Goal: Task Accomplishment & Management: Use online tool/utility

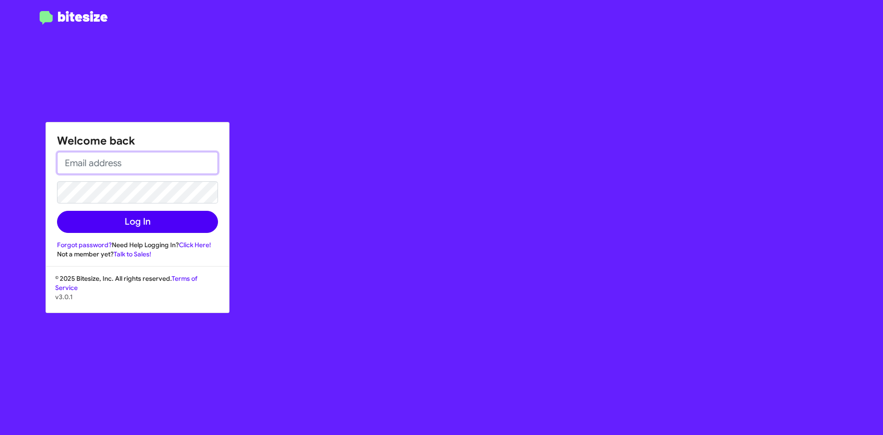
type input "[EMAIL_ADDRESS][DOMAIN_NAME]"
click at [155, 223] on button "Log In" at bounding box center [137, 222] width 161 height 22
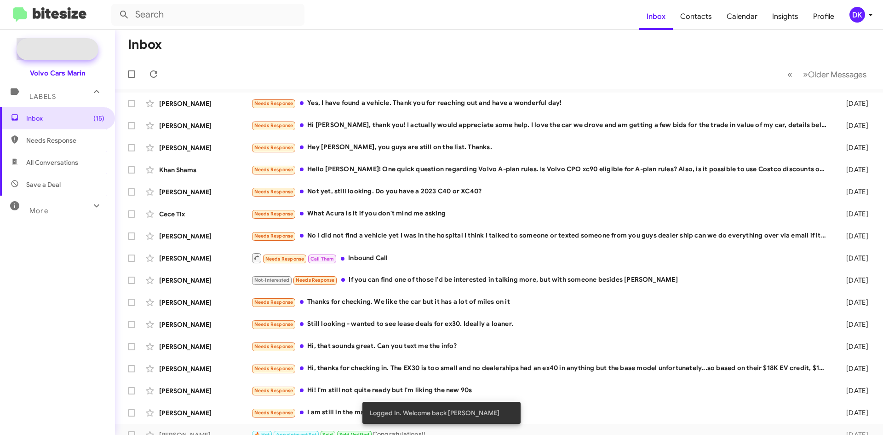
click at [70, 48] on span "New Campaign" at bounding box center [67, 49] width 47 height 9
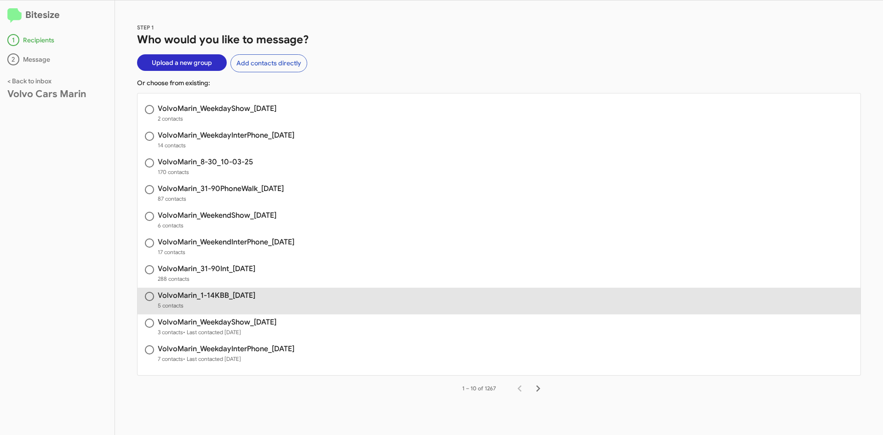
click at [225, 292] on h3 "VolvoMarin_1-14KBB_[DATE]" at bounding box center [206, 295] width 97 height 7
radio input "true"
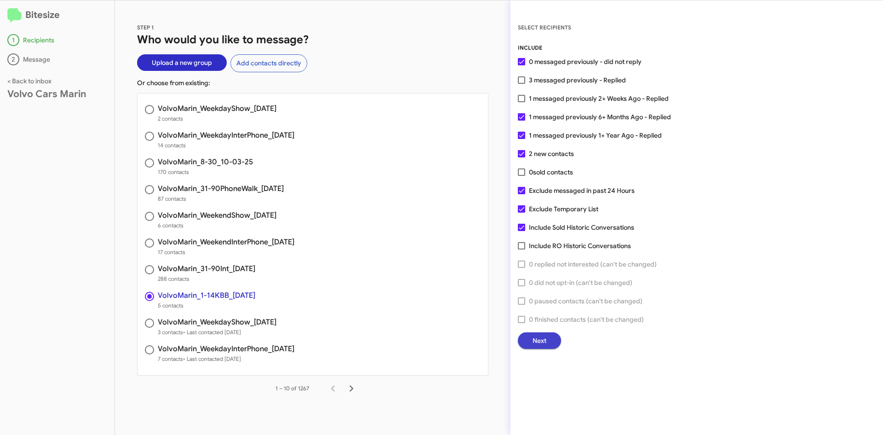
click at [528, 333] on button "Next" at bounding box center [539, 340] width 43 height 17
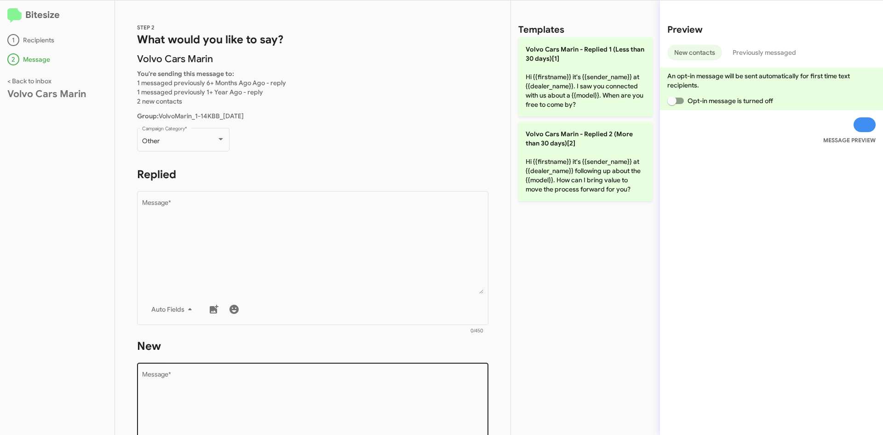
click at [255, 408] on textarea "Message *" at bounding box center [313, 418] width 342 height 94
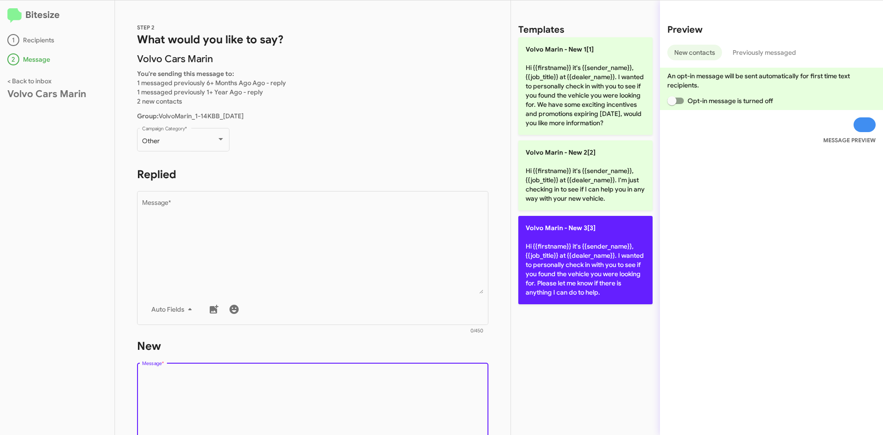
click at [582, 271] on p "Volvo [PERSON_NAME] - New 3[3] Hi {{firstname}} it's {{sender_name}}, {{job_tit…" at bounding box center [585, 260] width 134 height 88
type textarea "Hi {{firstname}} it's {{sender_name}}, {{job_title}} at {{dealer_name}}. I want…"
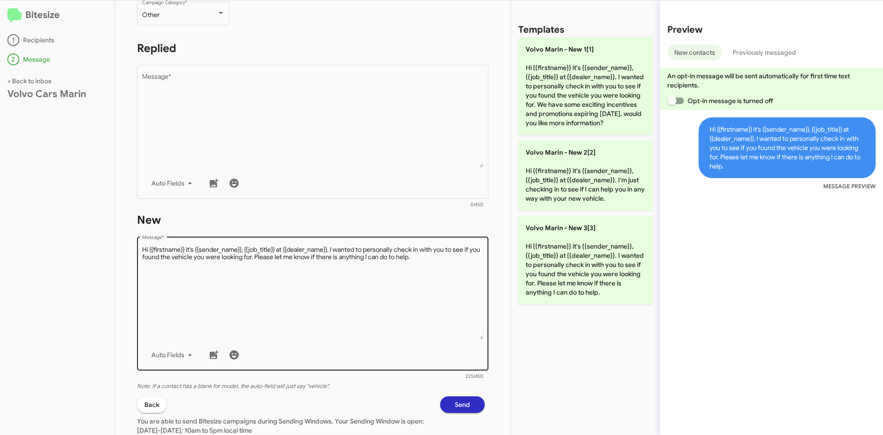
scroll to position [138, 0]
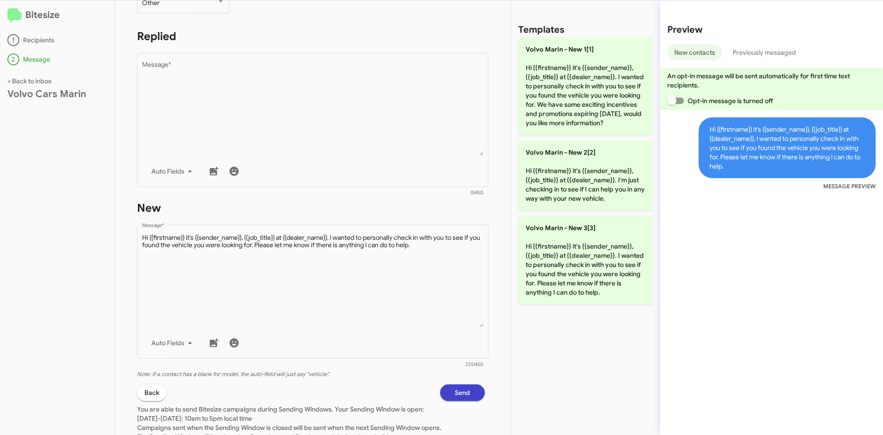
click at [471, 389] on button "Send" at bounding box center [462, 392] width 45 height 17
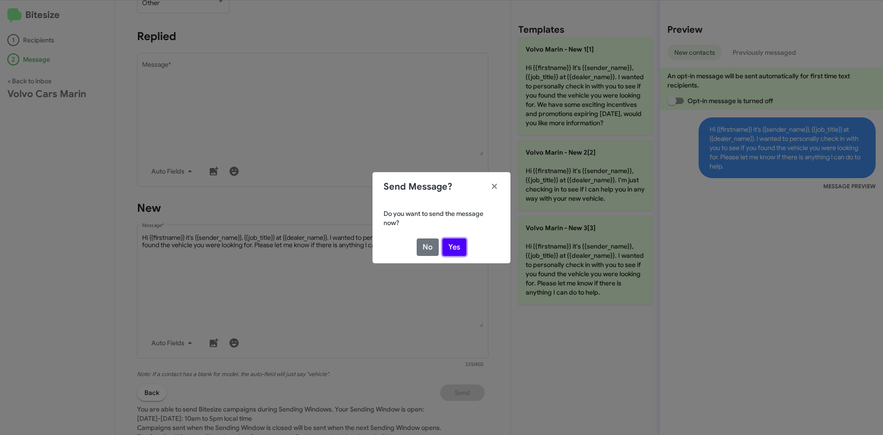
click at [454, 245] on button "Yes" at bounding box center [454, 246] width 24 height 17
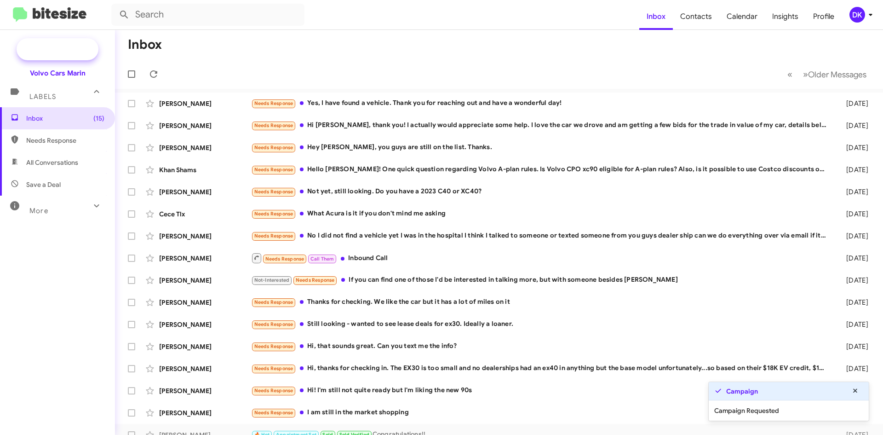
click at [59, 50] on span "New Campaign" at bounding box center [67, 49] width 47 height 9
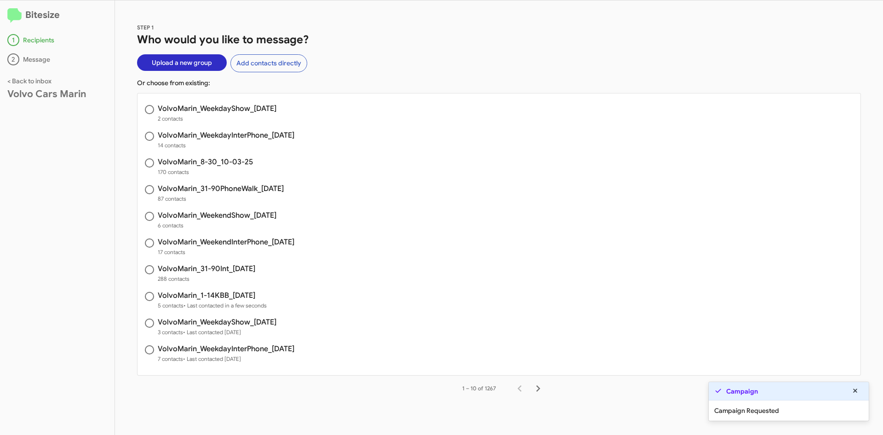
click at [196, 269] on h3 "VolvoMarin_31-90Int_[DATE]" at bounding box center [206, 268] width 97 height 7
radio input "true"
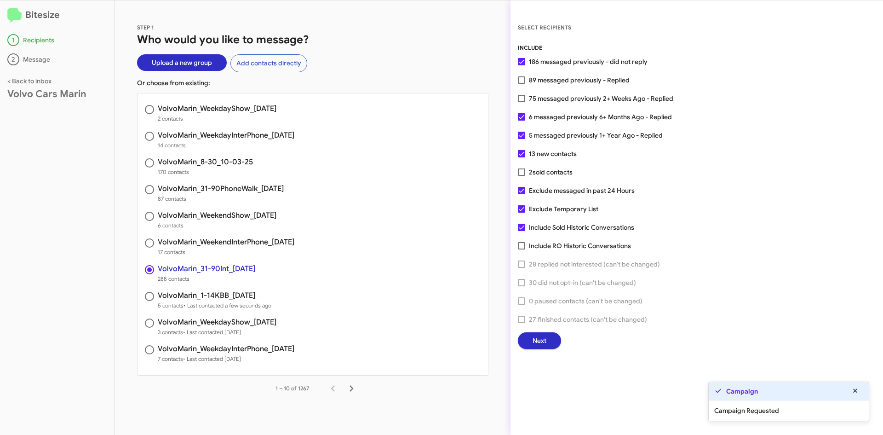
click at [545, 333] on span "Next" at bounding box center [540, 340] width 14 height 17
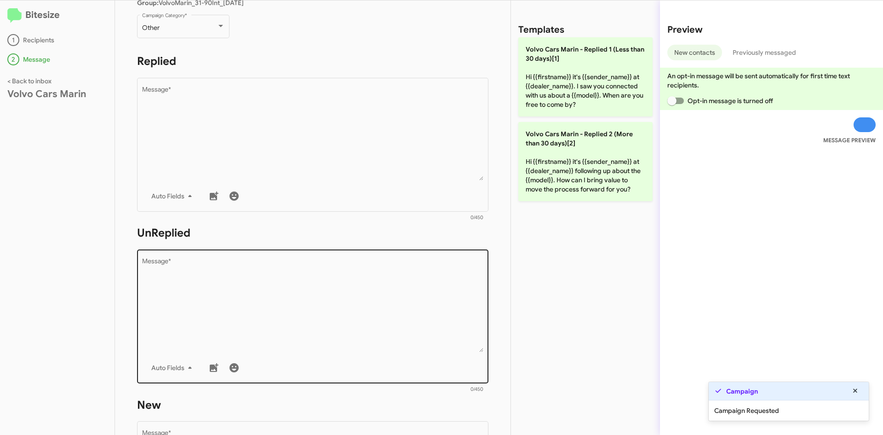
scroll to position [230, 0]
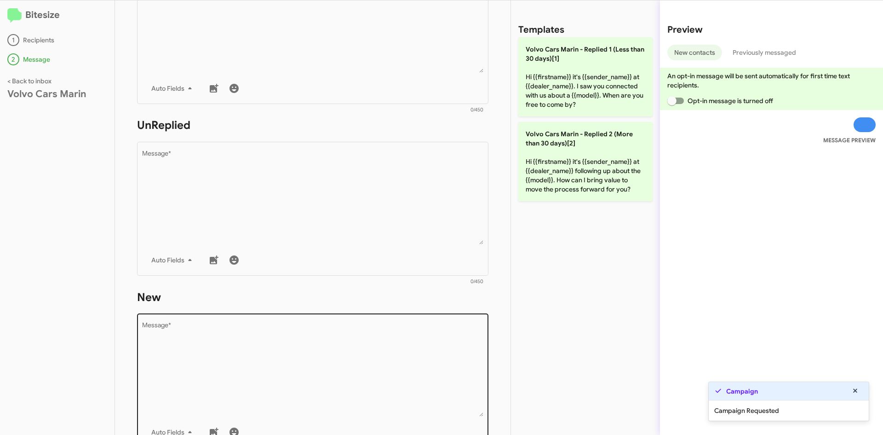
click at [284, 343] on textarea "Message *" at bounding box center [313, 369] width 342 height 94
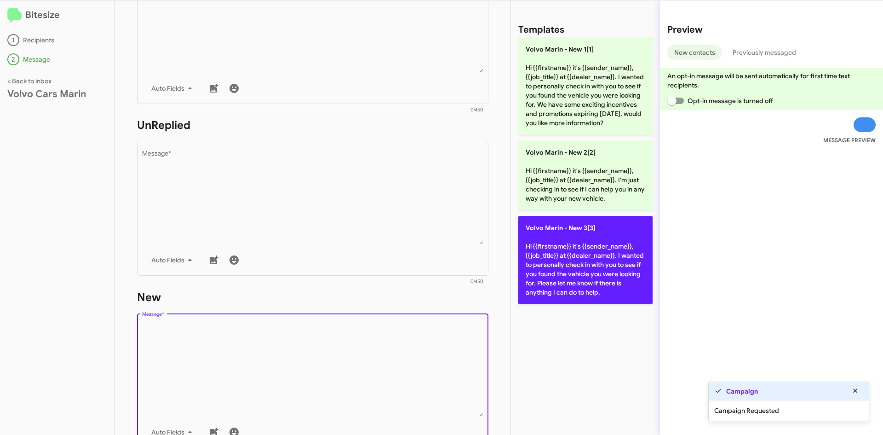
click at [525, 255] on p "Volvo [PERSON_NAME] - New 3[3] Hi {{firstname}} it's {{sender_name}}, {{job_tit…" at bounding box center [585, 260] width 134 height 88
type textarea "Hi {{firstname}} it's {{sender_name}}, {{job_title}} at {{dealer_name}}. I want…"
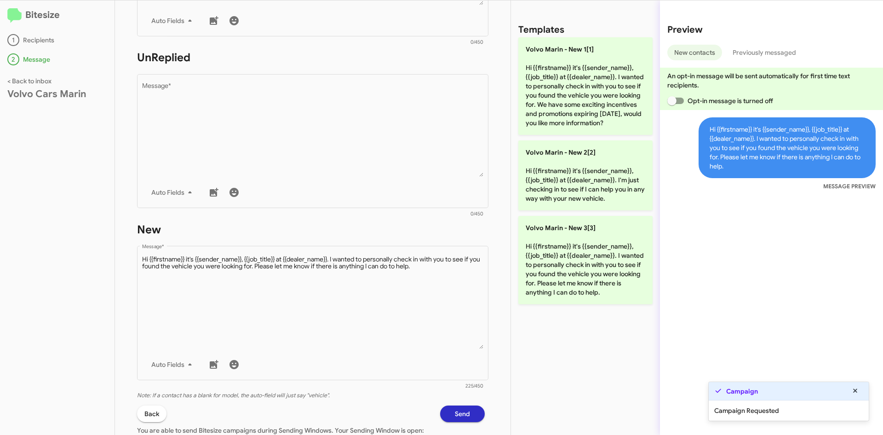
scroll to position [380, 0]
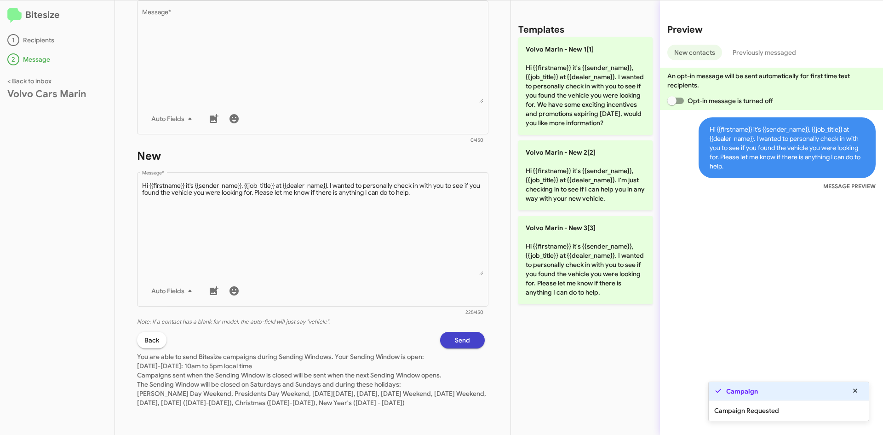
click at [459, 332] on span "Send" at bounding box center [462, 340] width 15 height 17
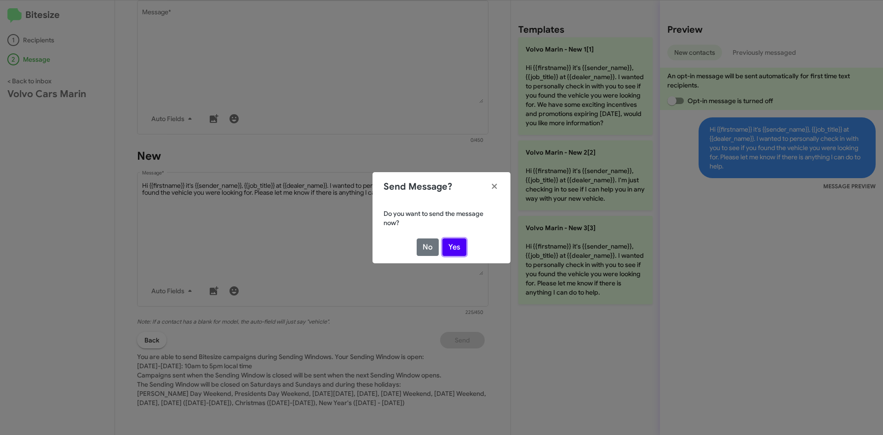
click at [453, 241] on button "Yes" at bounding box center [454, 246] width 24 height 17
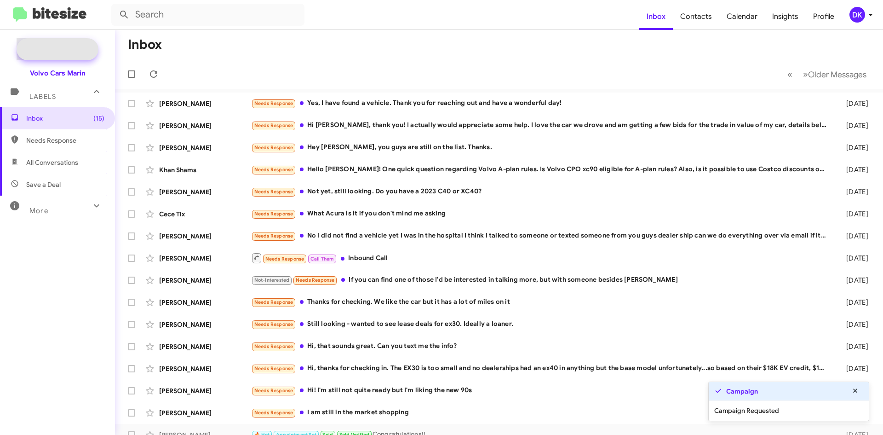
click at [51, 44] on span "New Campaign" at bounding box center [58, 49] width 82 height 22
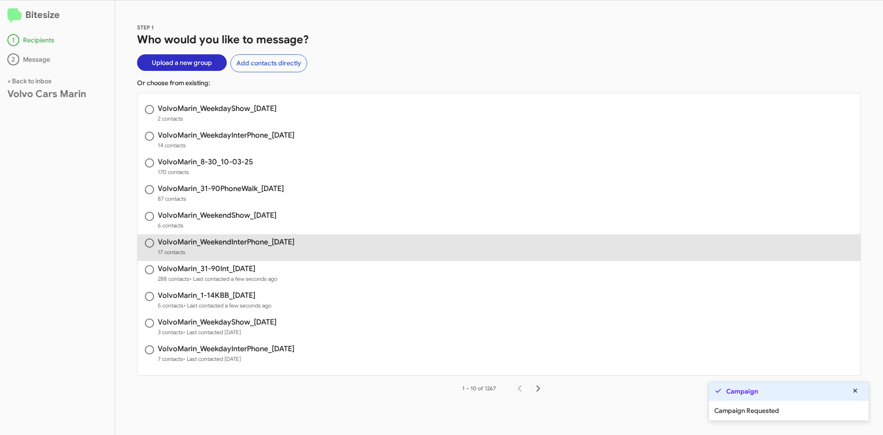
click at [271, 242] on h3 "VolvoMarin_WeekendInterPhone_[DATE]" at bounding box center [226, 241] width 137 height 7
radio input "true"
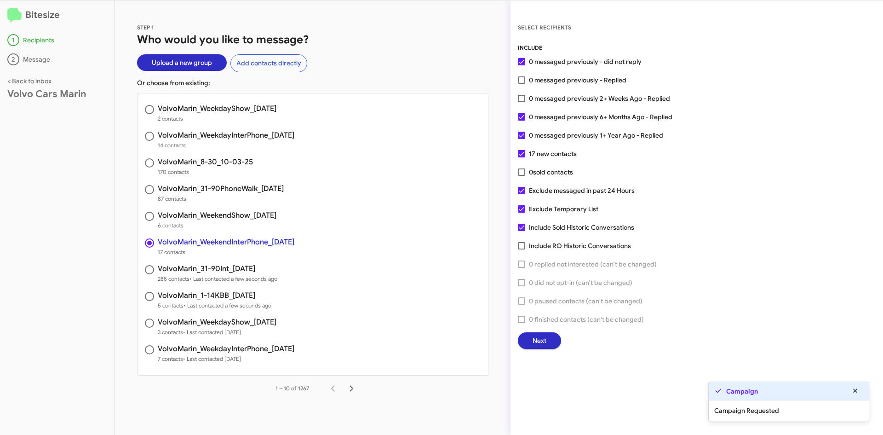
click at [542, 339] on span "Next" at bounding box center [540, 340] width 14 height 17
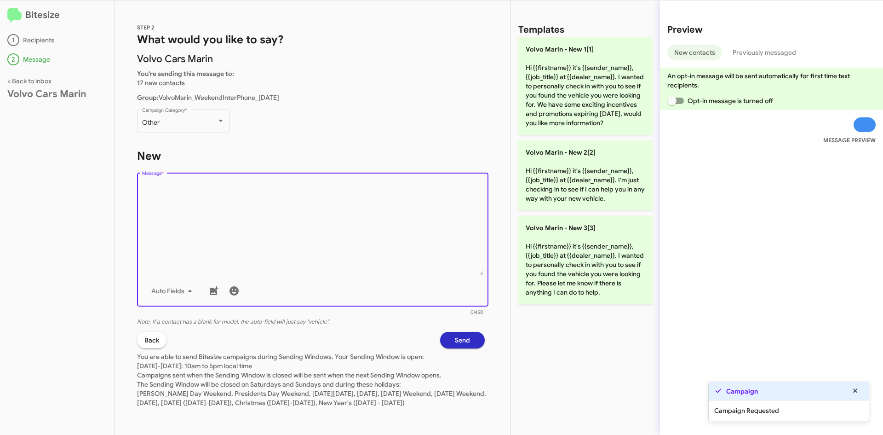
drag, startPoint x: 286, startPoint y: 226, endPoint x: 427, endPoint y: 252, distance: 143.1
click at [286, 226] on textarea "Message *" at bounding box center [313, 228] width 342 height 94
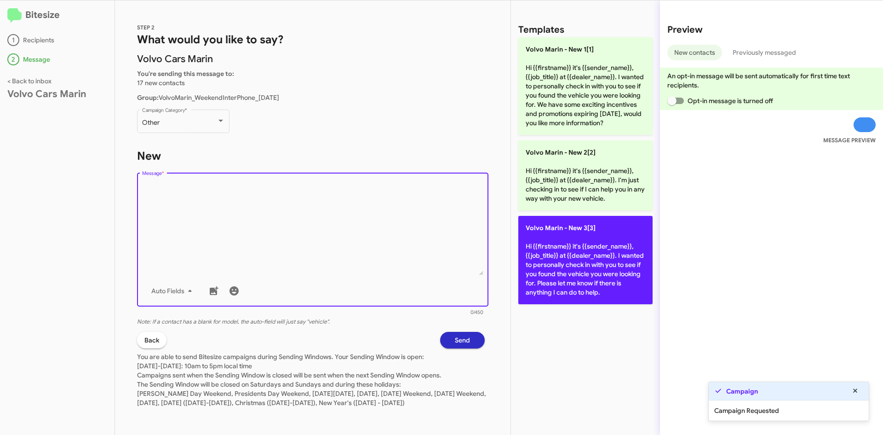
click at [572, 260] on p "Volvo [PERSON_NAME] - New 3[3] Hi {{firstname}} it's {{sender_name}}, {{job_tit…" at bounding box center [585, 260] width 134 height 88
type textarea "Hi {{firstname}} it's {{sender_name}}, {{job_title}} at {{dealer_name}}. I want…"
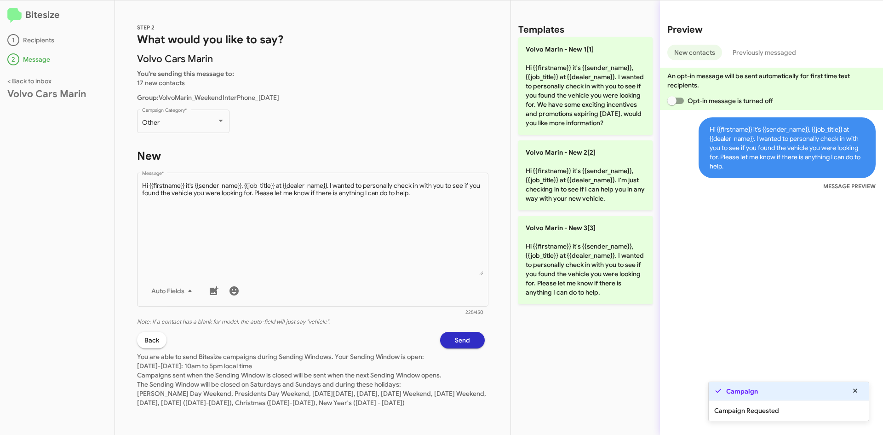
click at [461, 337] on span "Send" at bounding box center [462, 340] width 15 height 17
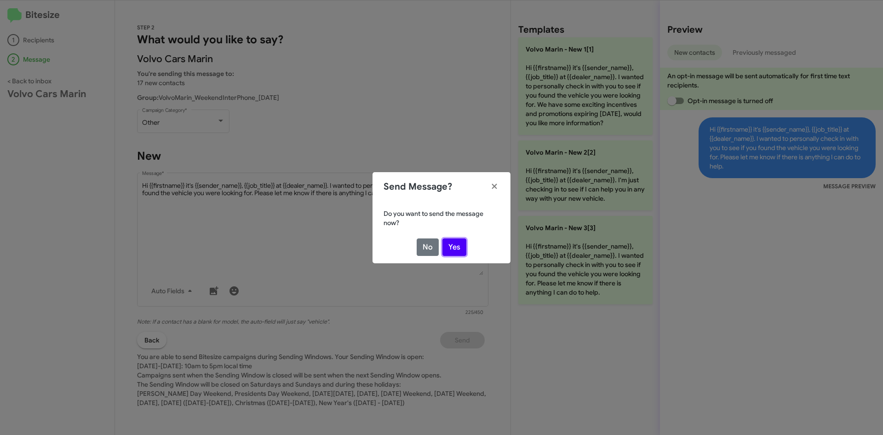
click at [458, 242] on button "Yes" at bounding box center [454, 246] width 24 height 17
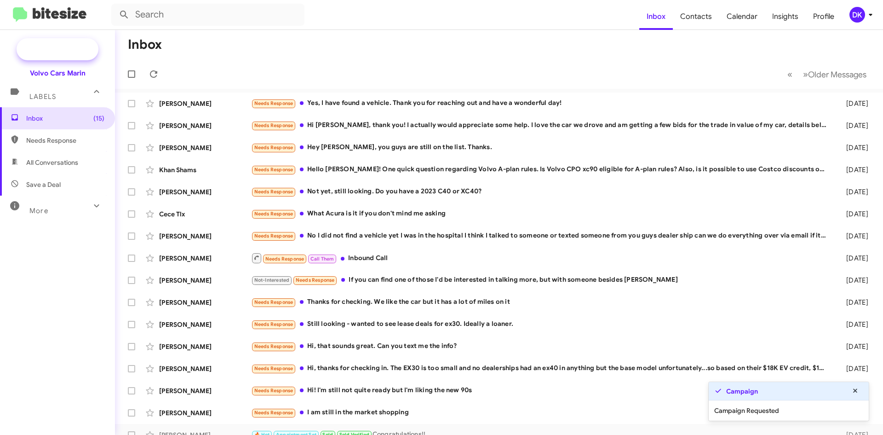
click at [75, 48] on span "New Campaign" at bounding box center [67, 49] width 47 height 9
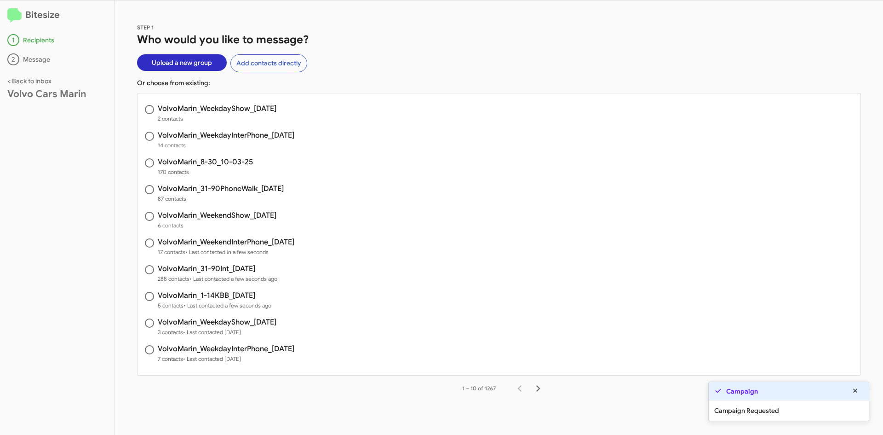
click at [218, 212] on h3 "VolvoMarin_WeekendShow_[DATE]" at bounding box center [217, 215] width 119 height 7
radio input "true"
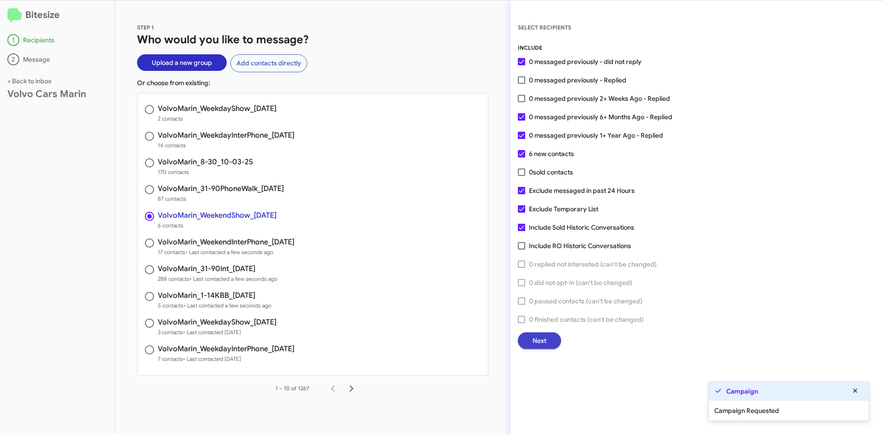
click at [553, 343] on button "Next" at bounding box center [539, 340] width 43 height 17
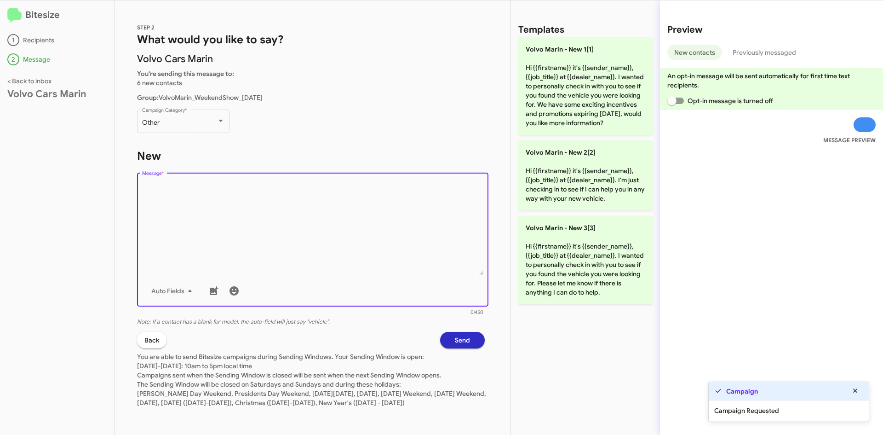
click at [386, 246] on textarea "Message *" at bounding box center [313, 228] width 342 height 94
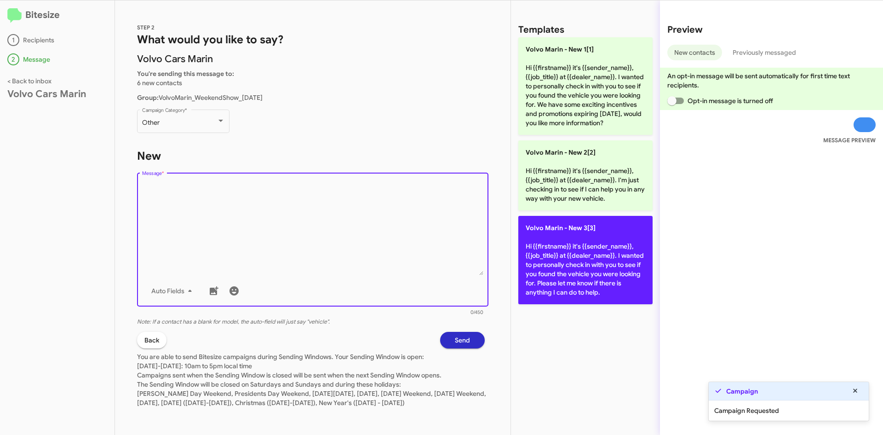
click at [606, 274] on p "Volvo [PERSON_NAME] - New 3[3] Hi {{firstname}} it's {{sender_name}}, {{job_tit…" at bounding box center [585, 260] width 134 height 88
type textarea "Hi {{firstname}} it's {{sender_name}}, {{job_title}} at {{dealer_name}}. I want…"
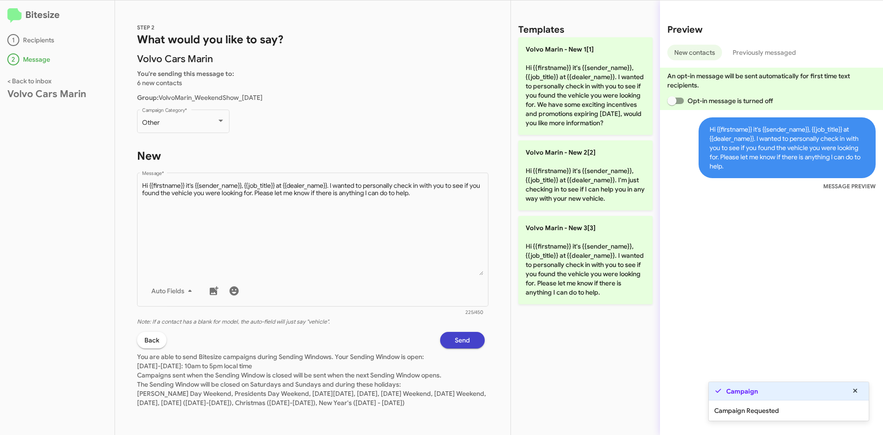
click at [455, 339] on span "Send" at bounding box center [462, 340] width 15 height 17
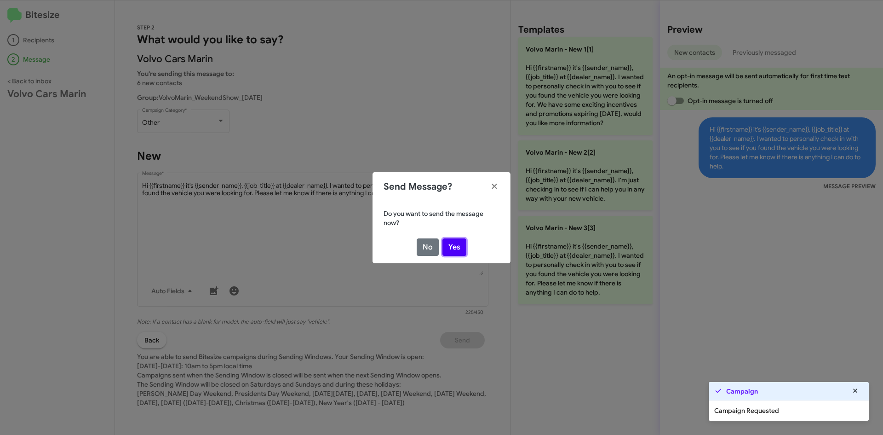
click at [457, 244] on button "Yes" at bounding box center [454, 246] width 24 height 17
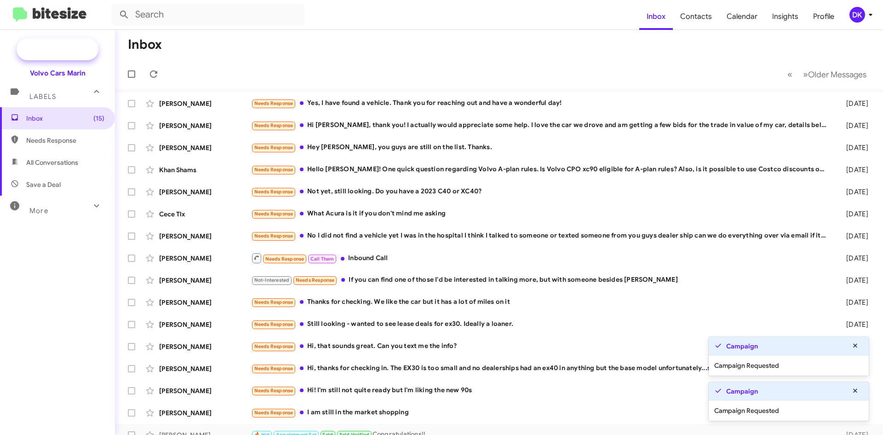
click at [56, 47] on span "New Campaign" at bounding box center [67, 49] width 47 height 9
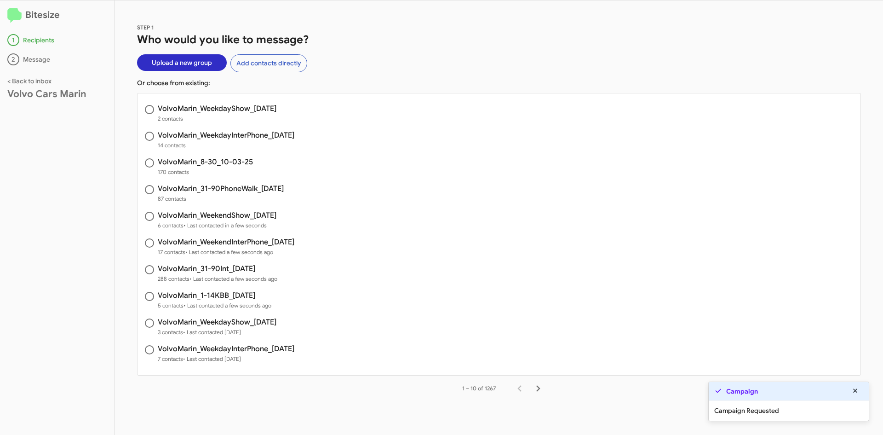
click at [220, 185] on h3 "VolvoMarin_31-90PhoneWalk_[DATE]" at bounding box center [221, 188] width 126 height 7
radio input "true"
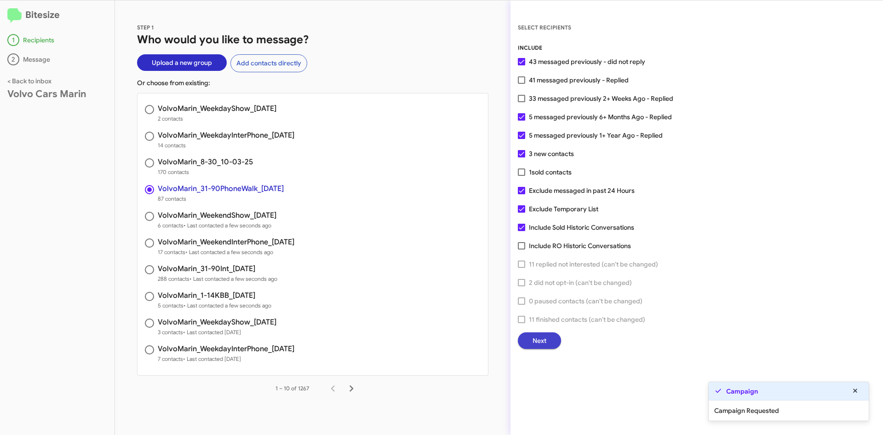
click at [547, 341] on button "Next" at bounding box center [539, 340] width 43 height 17
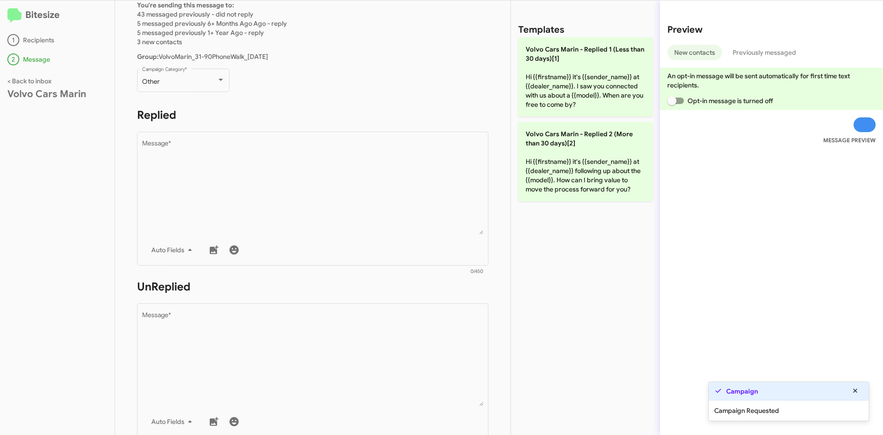
scroll to position [184, 0]
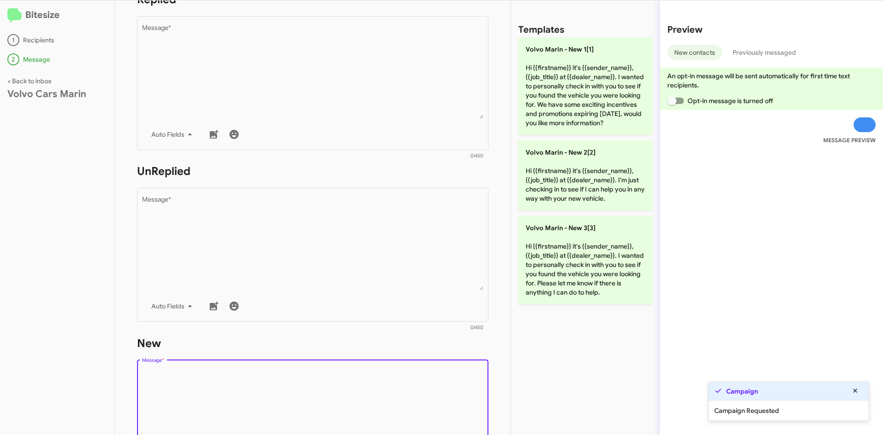
click at [264, 390] on textarea "Message *" at bounding box center [313, 415] width 342 height 94
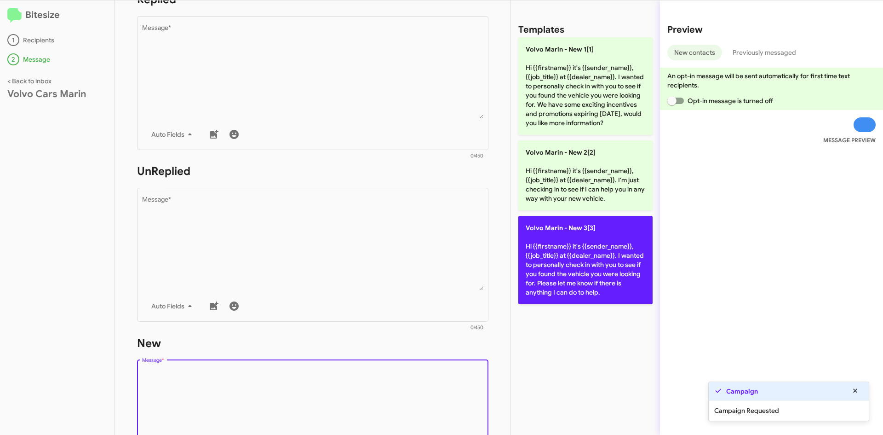
click at [560, 226] on span "Volvo Marin - New 3[3]" at bounding box center [561, 227] width 70 height 8
type textarea "Hi {{firstname}} it's {{sender_name}}, {{job_title}} at {{dealer_name}}. I want…"
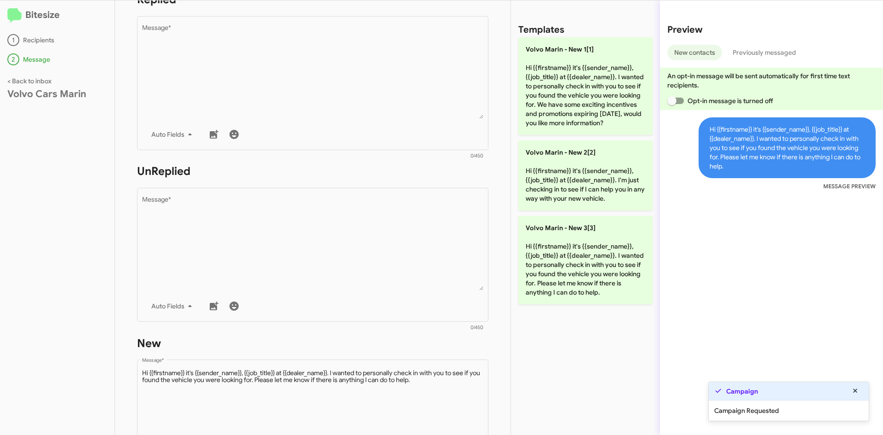
scroll to position [380, 0]
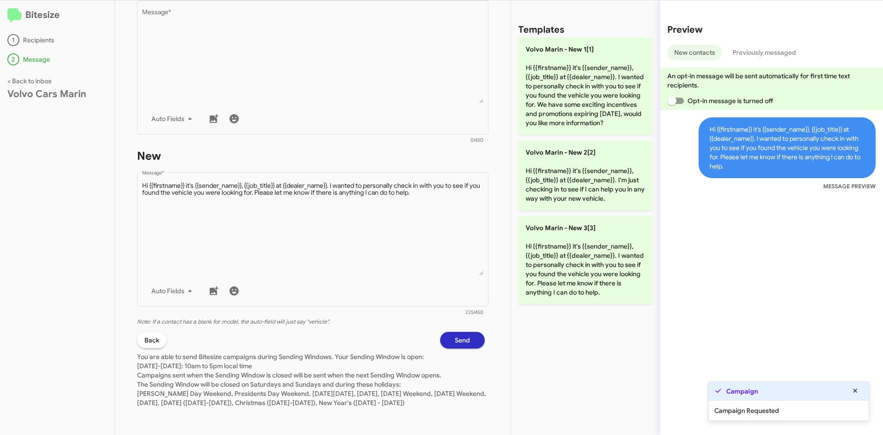
click at [456, 332] on span "Send" at bounding box center [462, 340] width 15 height 17
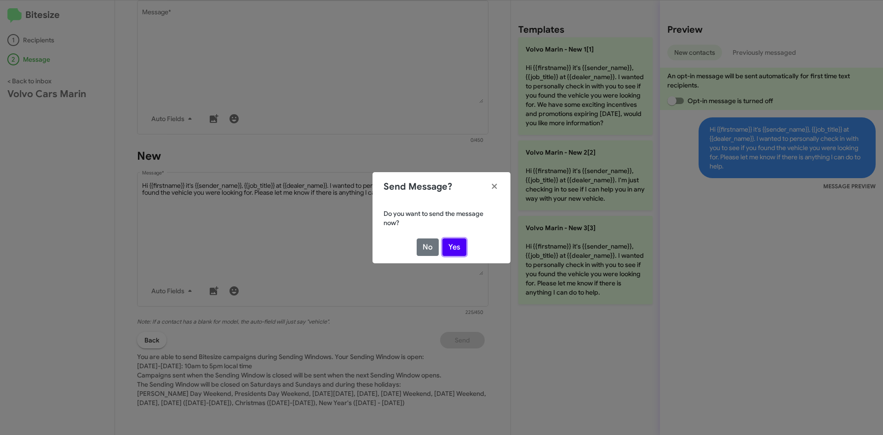
click at [452, 248] on button "Yes" at bounding box center [454, 246] width 24 height 17
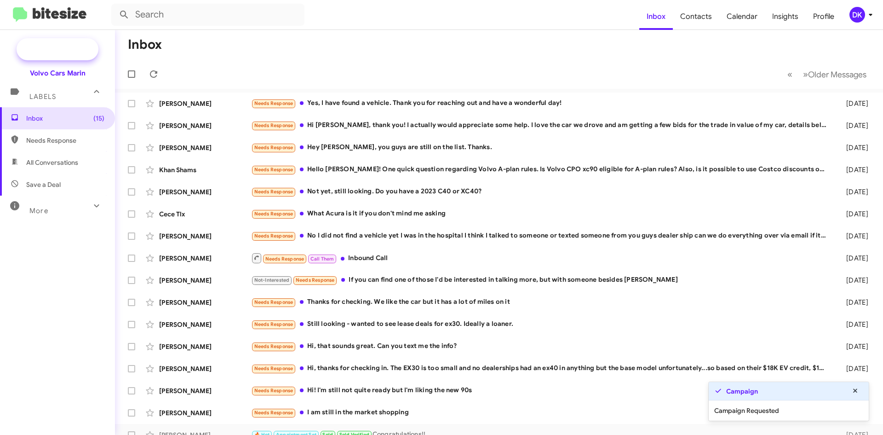
click at [71, 53] on span "New Campaign" at bounding box center [67, 49] width 47 height 9
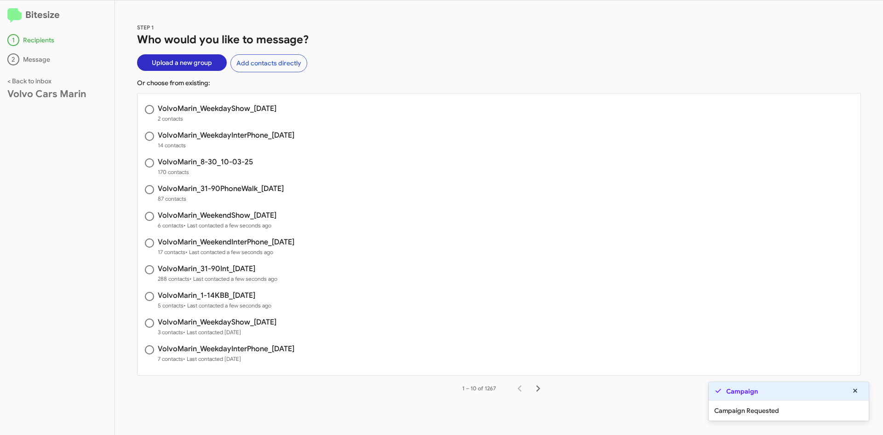
click at [233, 186] on h3 "VolvoMarin_31-90PhoneWalk_[DATE]" at bounding box center [221, 188] width 126 height 7
radio input "true"
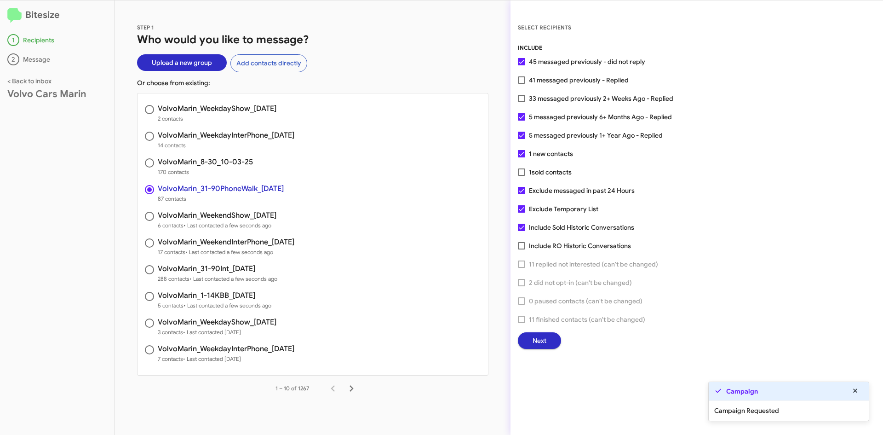
click at [545, 333] on span "Next" at bounding box center [540, 340] width 14 height 17
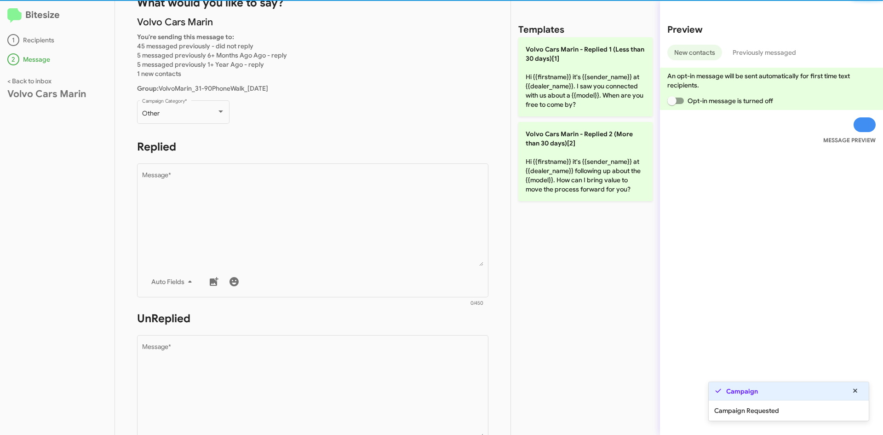
scroll to position [230, 0]
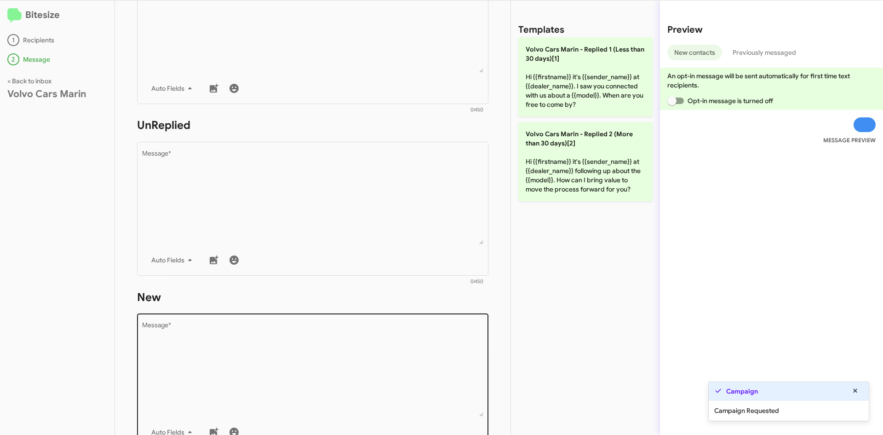
click at [367, 389] on textarea "Message *" at bounding box center [313, 369] width 342 height 94
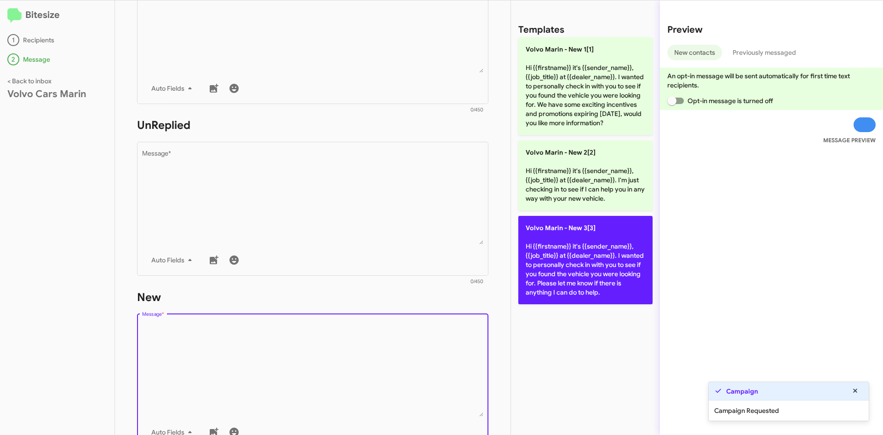
click at [613, 251] on p "Volvo [PERSON_NAME] - New 3[3] Hi {{firstname}} it's {{sender_name}}, {{job_tit…" at bounding box center [585, 260] width 134 height 88
type textarea "Hi {{firstname}} it's {{sender_name}}, {{job_title}} at {{dealer_name}}. I want…"
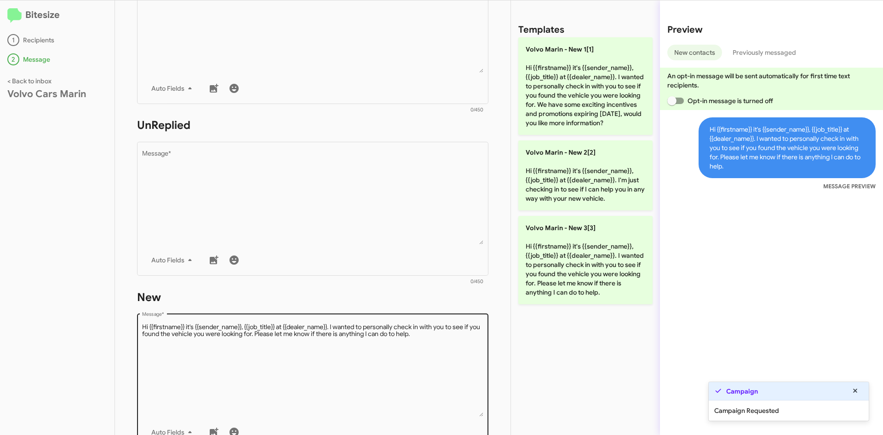
scroll to position [380, 0]
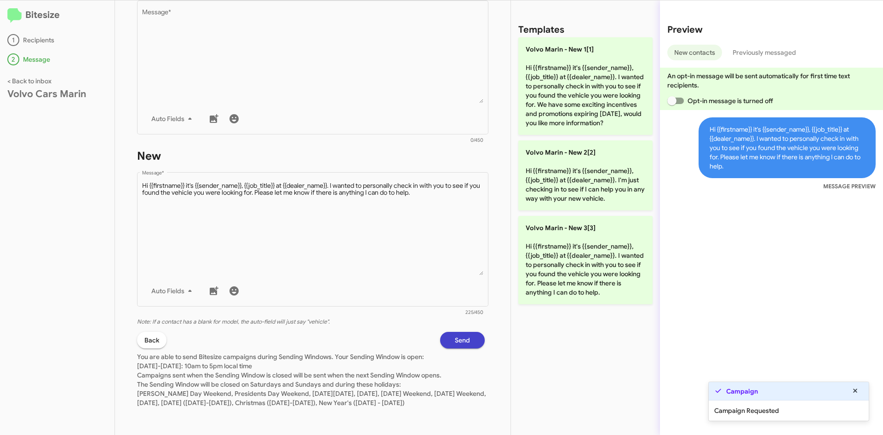
click at [458, 332] on span "Send" at bounding box center [462, 340] width 15 height 17
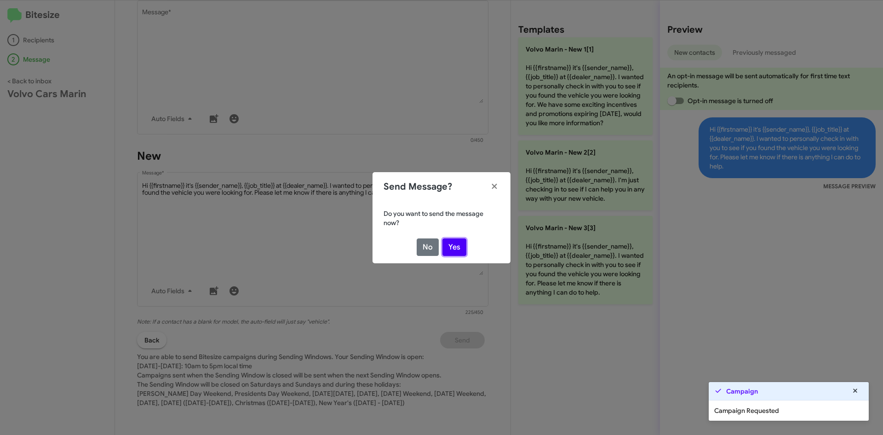
click at [464, 245] on button "Yes" at bounding box center [454, 246] width 24 height 17
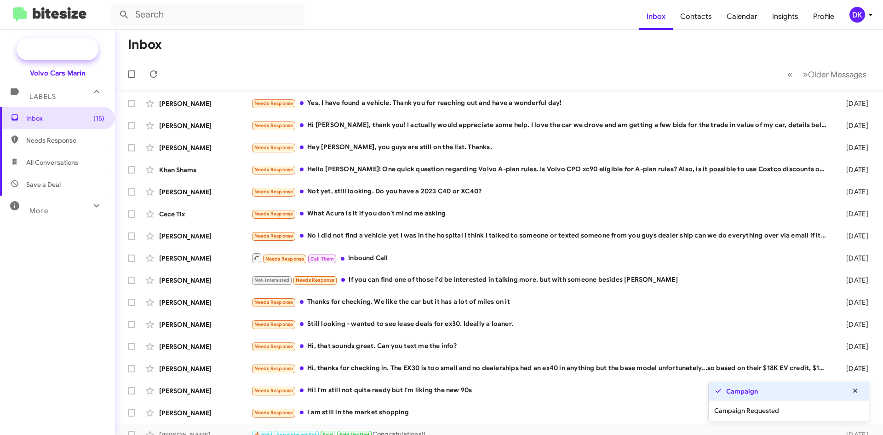
click at [69, 52] on span "New Campaign" at bounding box center [67, 49] width 47 height 9
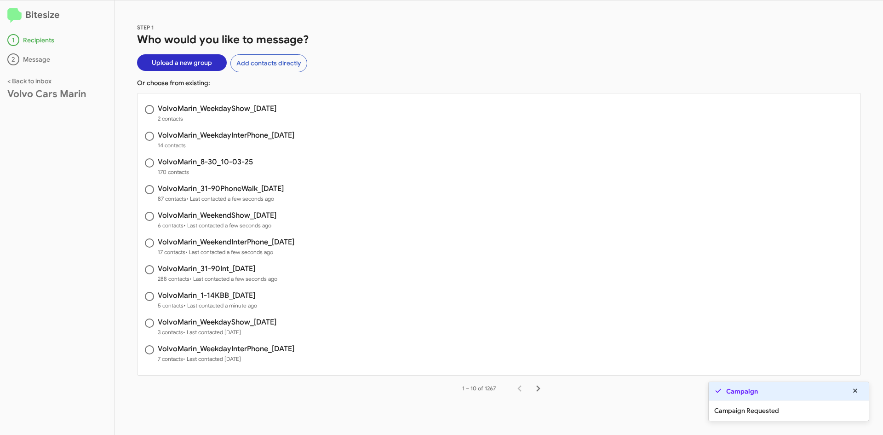
click at [222, 155] on span "VolvoMarin_8-30_10-03-25 170 contacts" at bounding box center [499, 167] width 723 height 27
radio input "true"
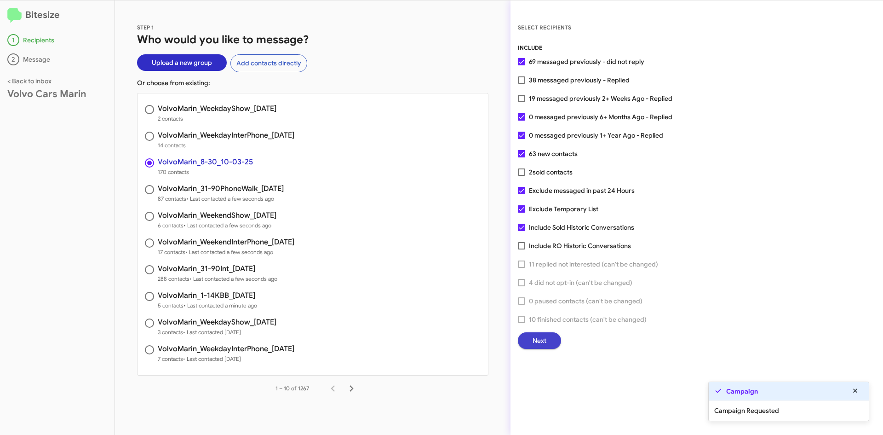
click at [542, 333] on span "Next" at bounding box center [540, 340] width 14 height 17
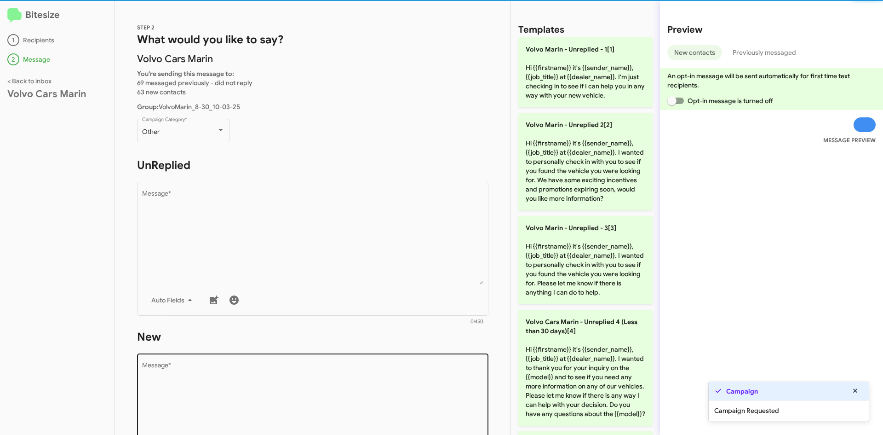
click at [304, 385] on textarea "Message *" at bounding box center [313, 409] width 342 height 94
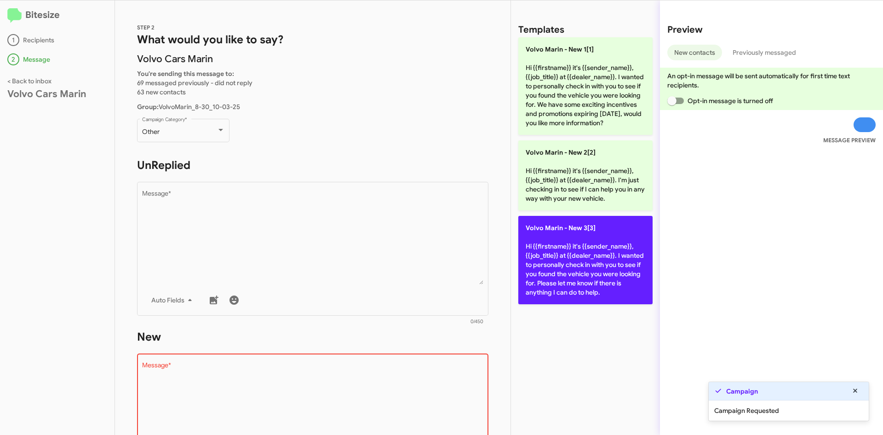
click at [587, 270] on p "Volvo [PERSON_NAME] - New 3[3] Hi {{firstname}} it's {{sender_name}}, {{job_tit…" at bounding box center [585, 260] width 134 height 88
type textarea "Hi {{firstname}} it's {{sender_name}}, {{job_title}} at {{dealer_name}}. I want…"
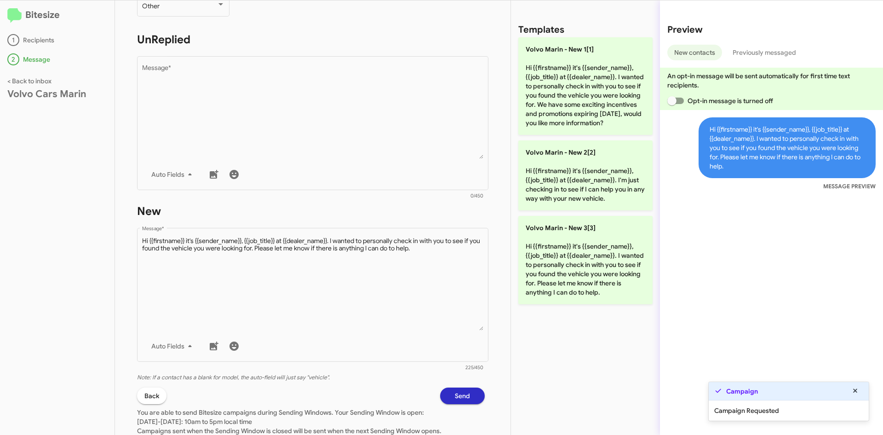
scroll to position [138, 0]
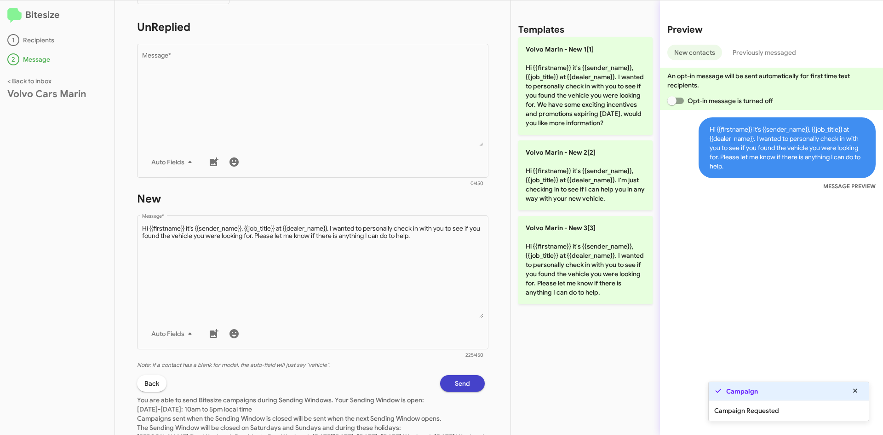
click at [447, 376] on button "Send" at bounding box center [462, 383] width 45 height 17
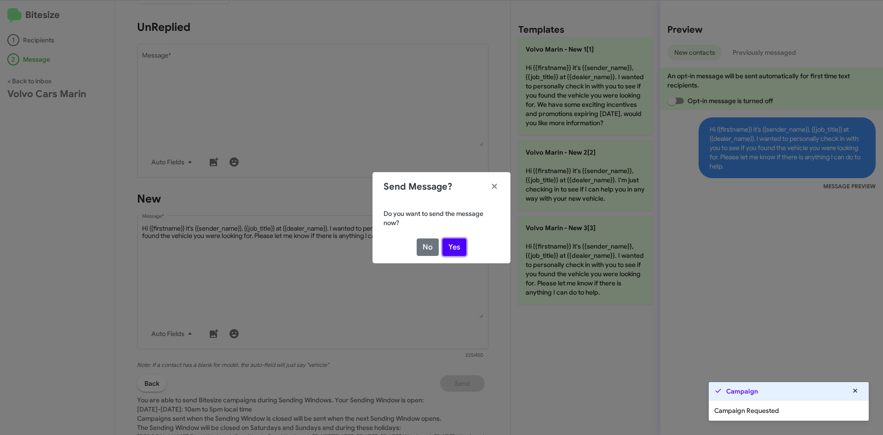
click at [456, 245] on button "Yes" at bounding box center [454, 246] width 24 height 17
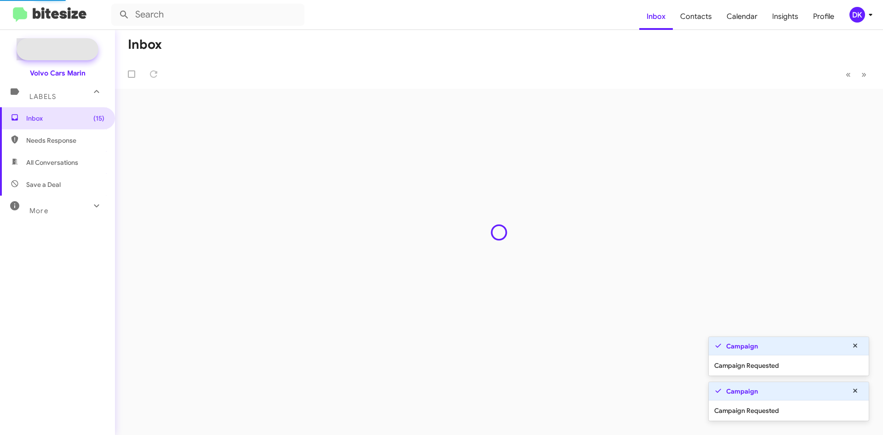
click at [46, 47] on span "New Campaign" at bounding box center [67, 49] width 47 height 9
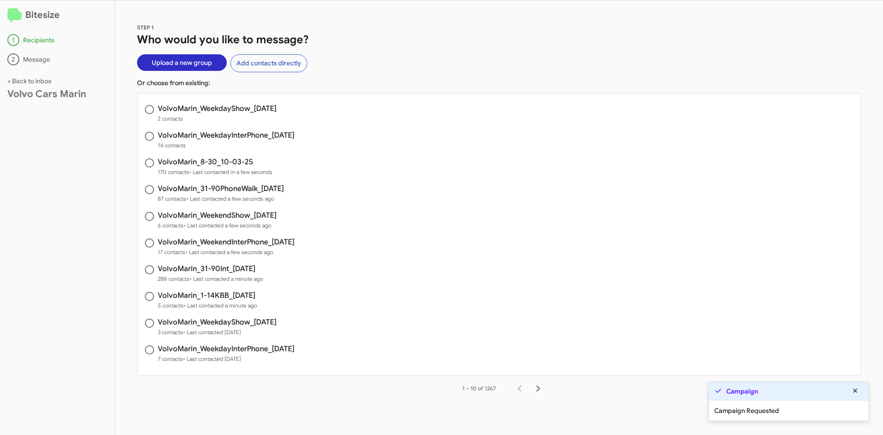
click at [230, 132] on h3 "VolvoMarin_WeekdayInterPhone_[DATE]" at bounding box center [226, 135] width 137 height 7
radio input "true"
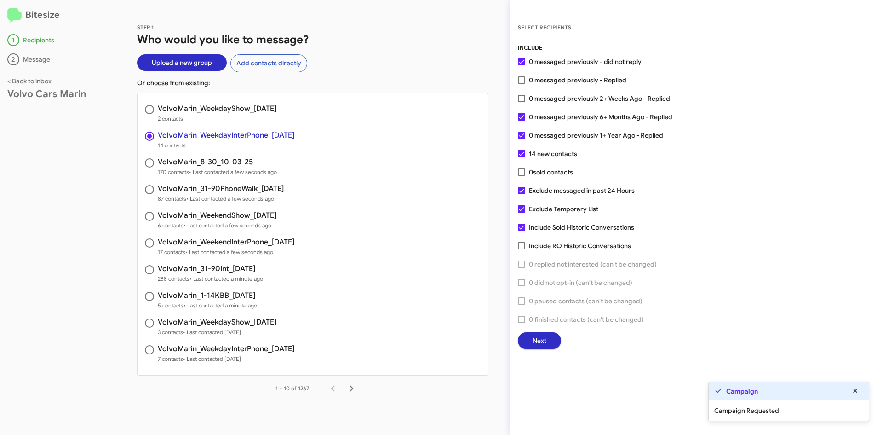
click at [556, 341] on button "Next" at bounding box center [539, 340] width 43 height 17
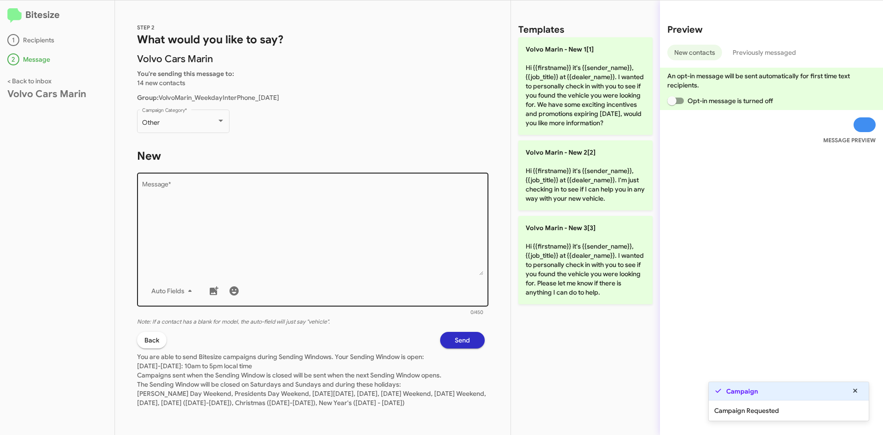
click at [296, 230] on textarea "Message *" at bounding box center [313, 228] width 342 height 94
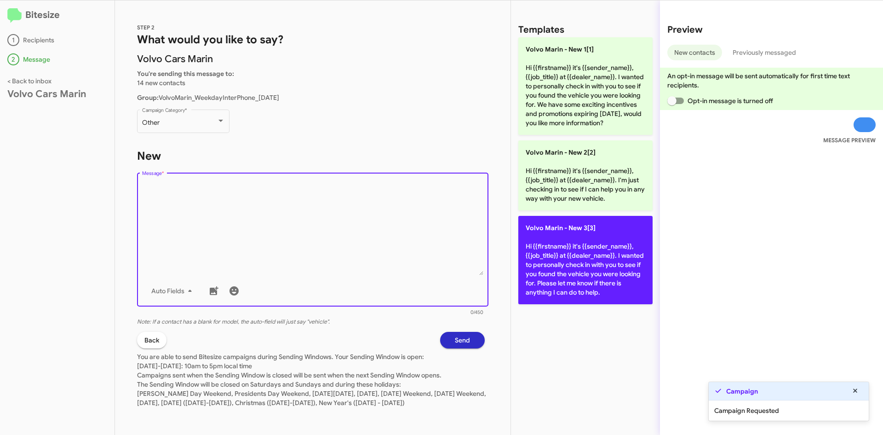
click at [558, 276] on p "Volvo [PERSON_NAME] - New 3[3] Hi {{firstname}} it's {{sender_name}}, {{job_tit…" at bounding box center [585, 260] width 134 height 88
type textarea "Hi {{firstname}} it's {{sender_name}}, {{job_title}} at {{dealer_name}}. I want…"
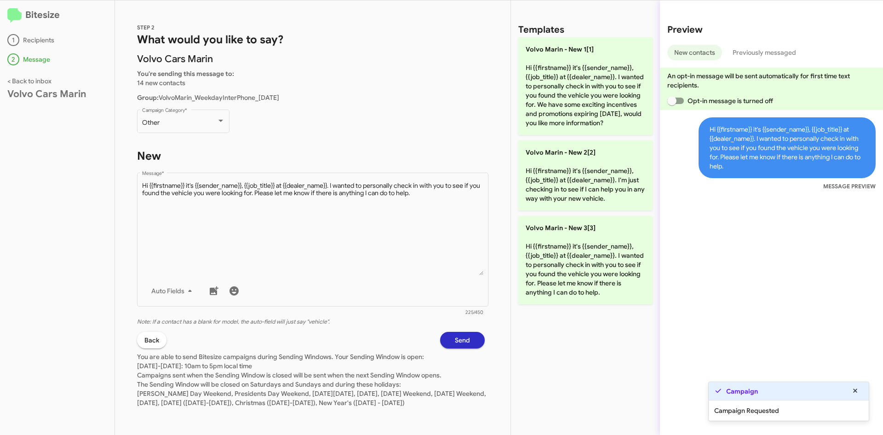
click at [465, 334] on button "Send" at bounding box center [462, 340] width 45 height 17
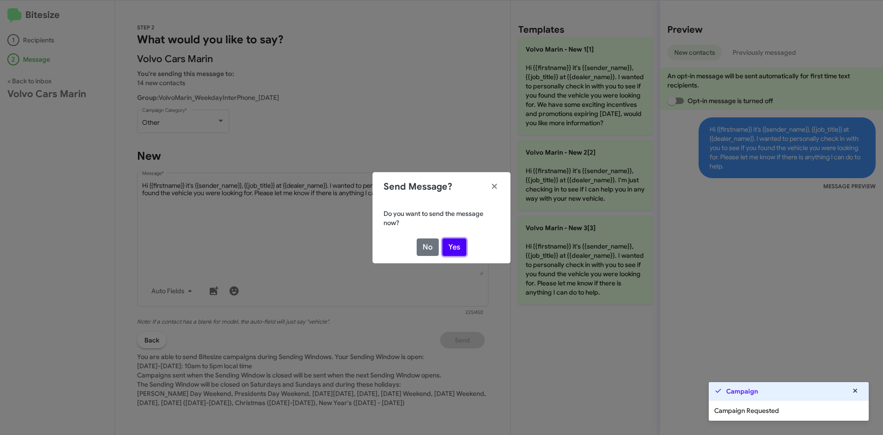
click at [460, 246] on button "Yes" at bounding box center [454, 246] width 24 height 17
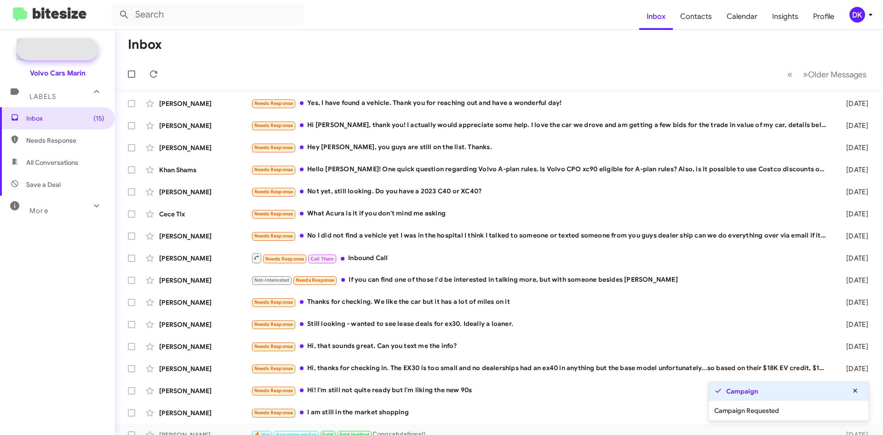
click at [80, 50] on span "New Campaign" at bounding box center [67, 49] width 47 height 9
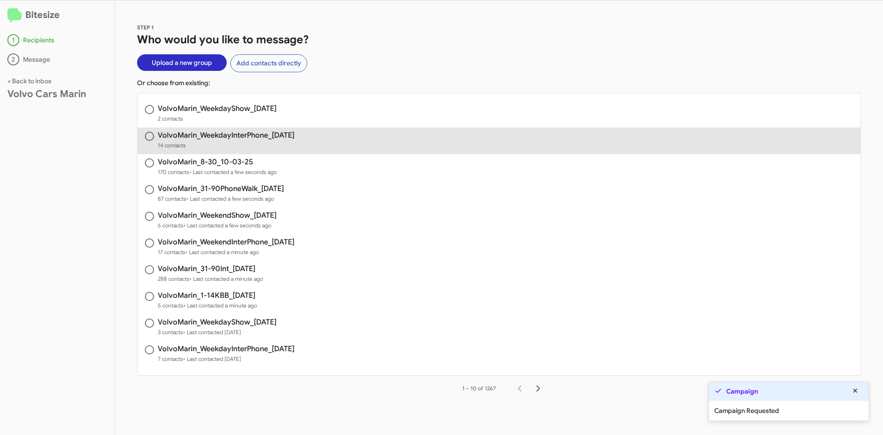
click at [202, 134] on h3 "VolvoMarin_WeekdayInterPhone_[DATE]" at bounding box center [226, 135] width 137 height 7
radio input "true"
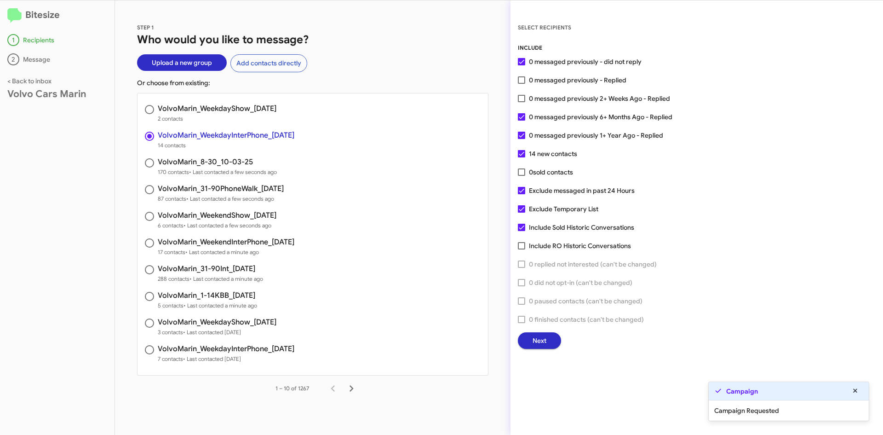
click at [539, 338] on span "Next" at bounding box center [540, 340] width 14 height 17
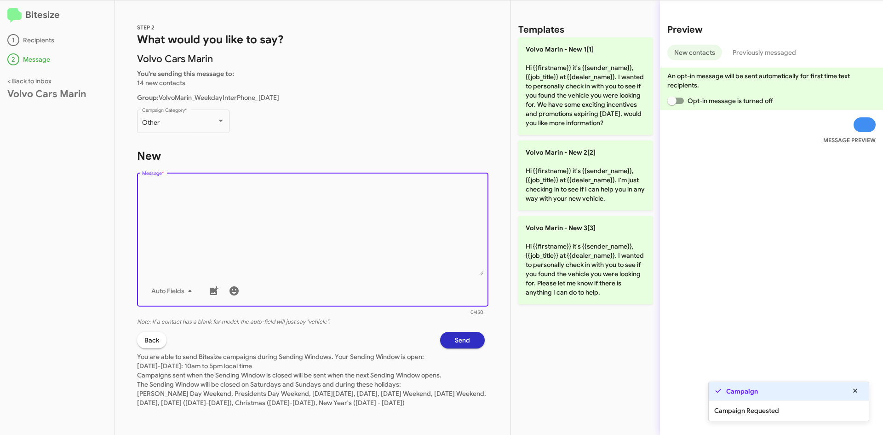
click at [386, 263] on textarea "Message *" at bounding box center [313, 228] width 342 height 94
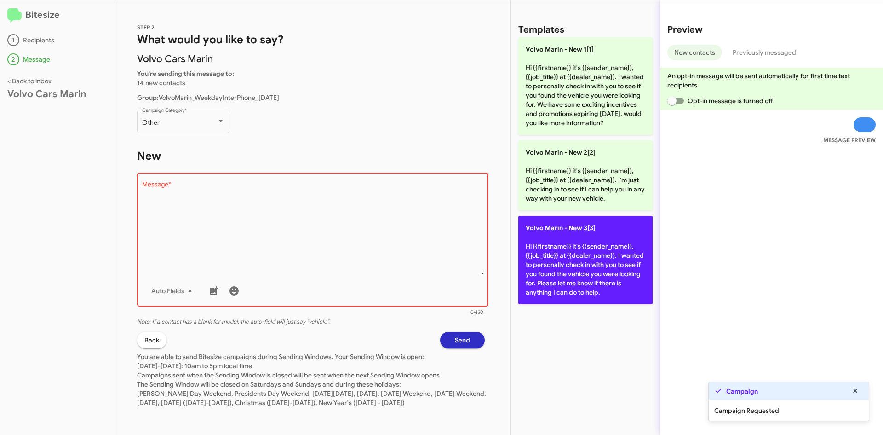
click at [582, 267] on p "Volvo [PERSON_NAME] - New 3[3] Hi {{firstname}} it's {{sender_name}}, {{job_tit…" at bounding box center [585, 260] width 134 height 88
type textarea "Hi {{firstname}} it's {{sender_name}}, {{job_title}} at {{dealer_name}}. I want…"
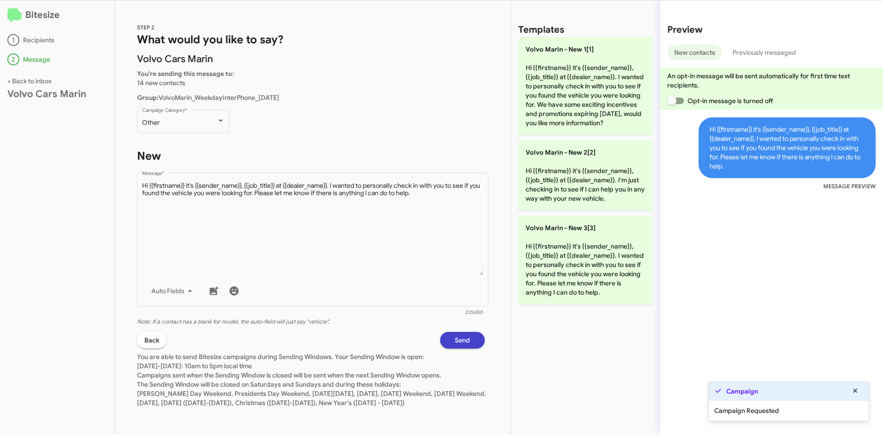
click at [455, 337] on span "Send" at bounding box center [462, 340] width 15 height 17
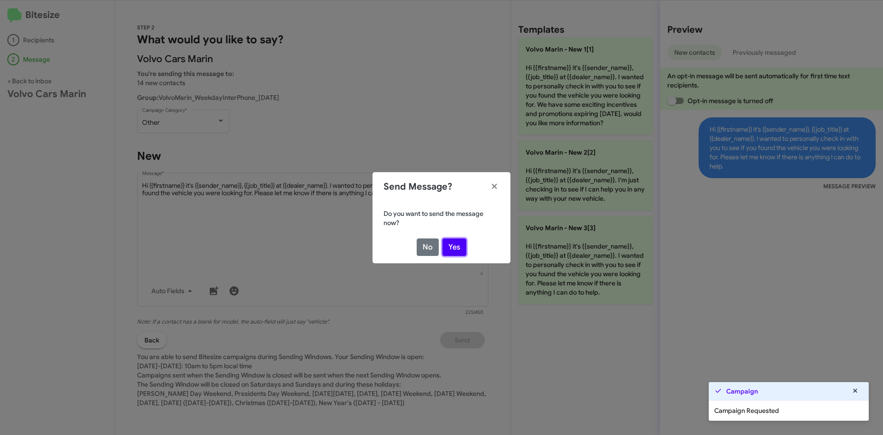
click at [453, 246] on button "Yes" at bounding box center [454, 246] width 24 height 17
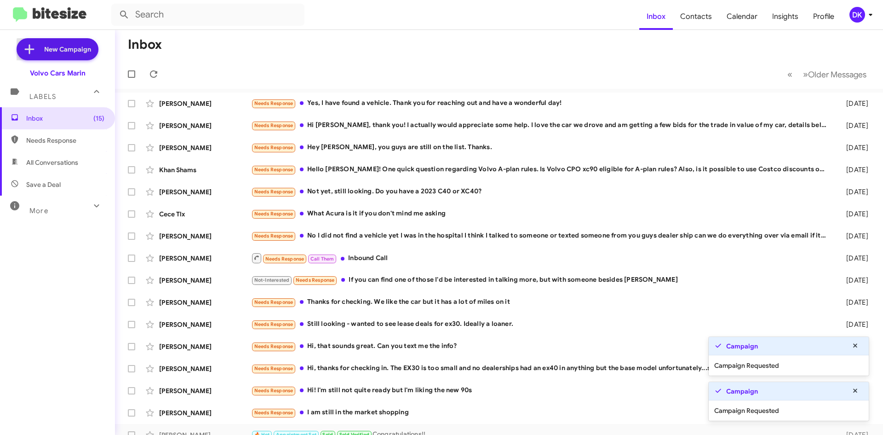
click at [78, 50] on span "New Campaign" at bounding box center [67, 49] width 47 height 9
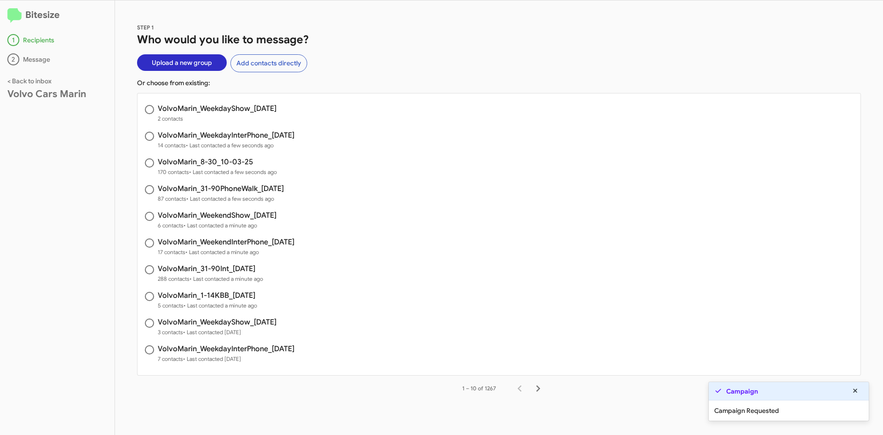
click at [201, 109] on h3 "VolvoMarin_WeekdayShow_[DATE]" at bounding box center [217, 108] width 119 height 7
radio input "true"
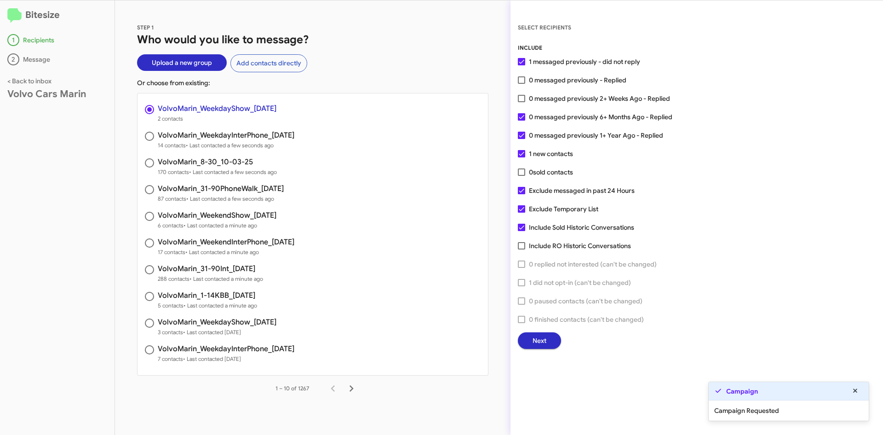
click at [533, 340] on span "Next" at bounding box center [540, 340] width 14 height 17
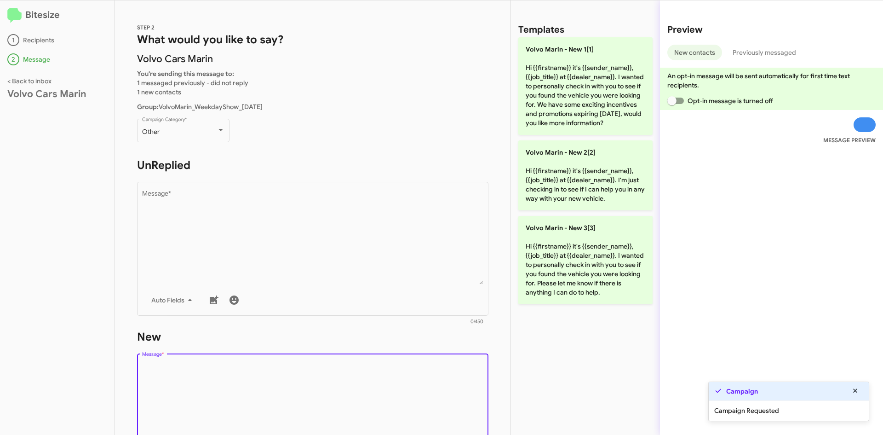
click at [309, 378] on textarea "Message *" at bounding box center [313, 409] width 342 height 94
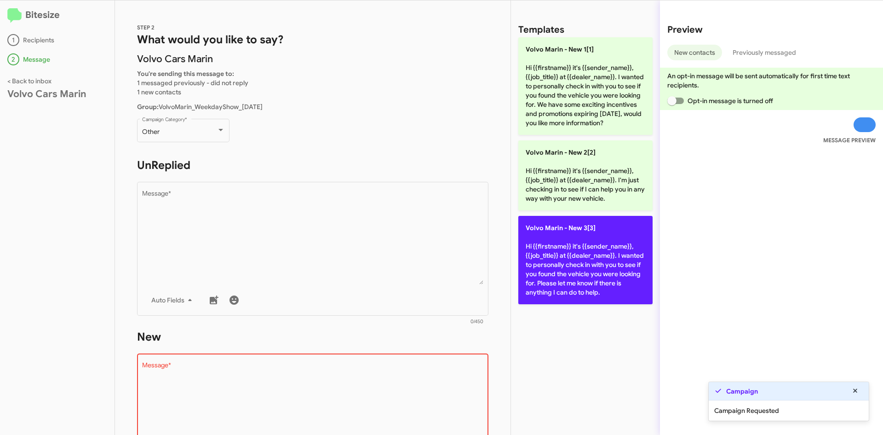
click at [607, 249] on p "Volvo [PERSON_NAME] - New 3[3] Hi {{firstname}} it's {{sender_name}}, {{job_tit…" at bounding box center [585, 260] width 134 height 88
type textarea "Hi {{firstname}} it's {{sender_name}}, {{job_title}} at {{dealer_name}}. I want…"
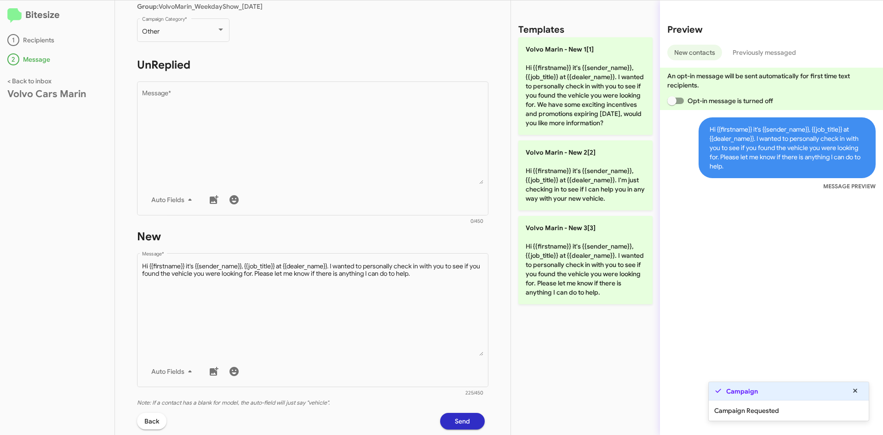
scroll to position [190, 0]
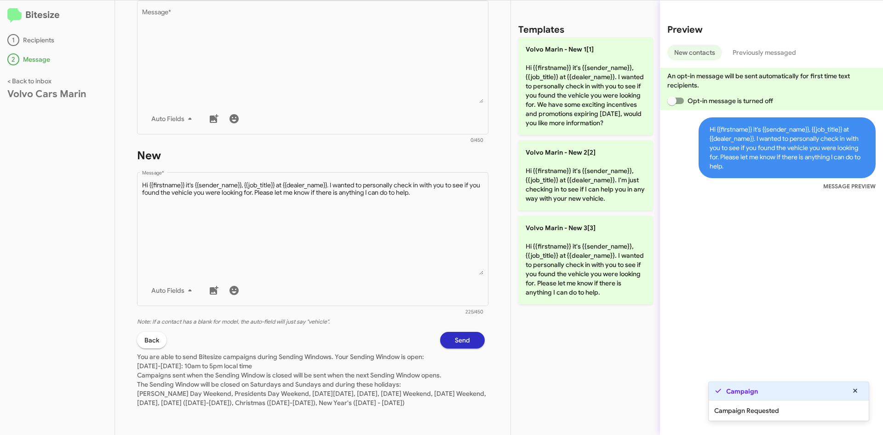
click at [447, 332] on button "Send" at bounding box center [462, 340] width 45 height 17
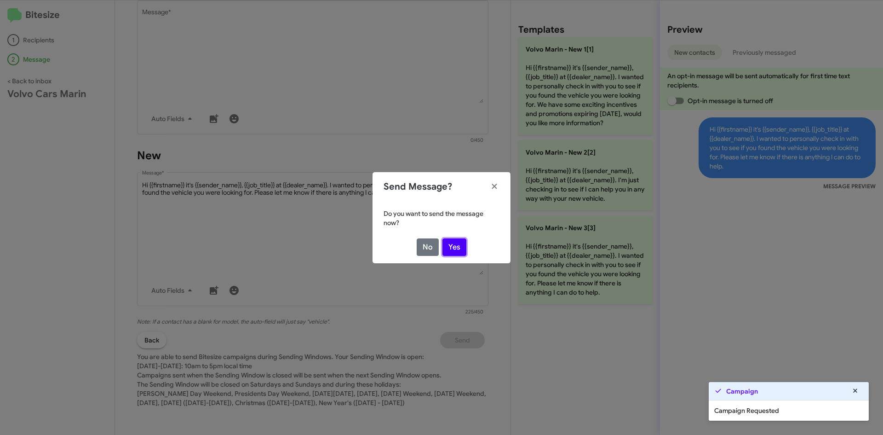
click at [454, 245] on button "Yes" at bounding box center [454, 246] width 24 height 17
